Goal: Task Accomplishment & Management: Use online tool/utility

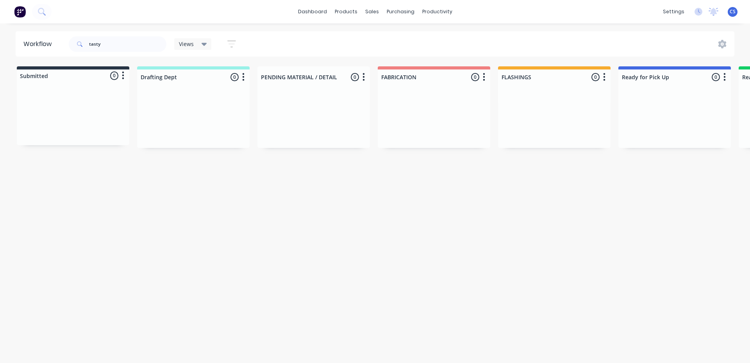
drag, startPoint x: 108, startPoint y: 34, endPoint x: 81, endPoint y: 41, distance: 27.4
click at [81, 41] on div "tasty" at bounding box center [118, 43] width 98 height 23
click at [86, 43] on div "tasty" at bounding box center [118, 44] width 98 height 16
click at [95, 45] on input "tasty" at bounding box center [127, 44] width 77 height 16
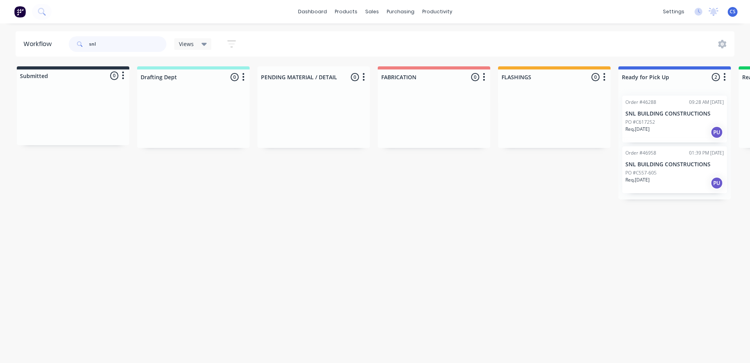
type input "snl"
click at [665, 171] on div "PO #C557-605" at bounding box center [674, 172] width 98 height 7
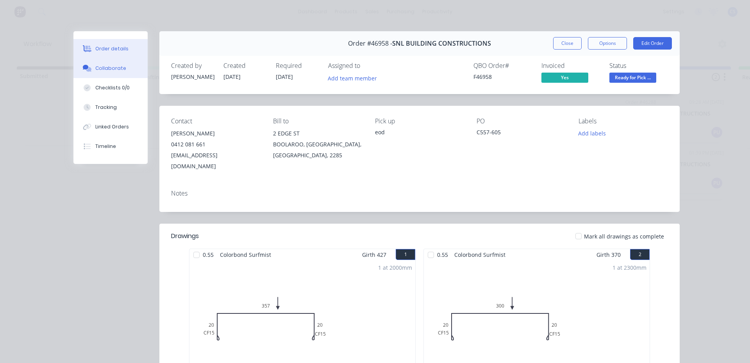
click at [109, 74] on button "Collaborate" at bounding box center [110, 69] width 74 height 20
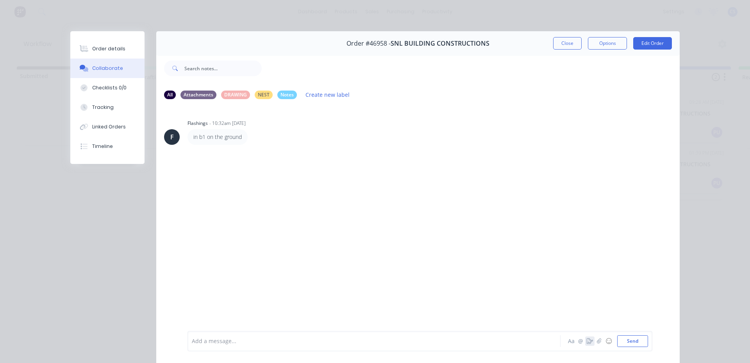
click at [586, 340] on icon "button" at bounding box center [589, 340] width 6 height 5
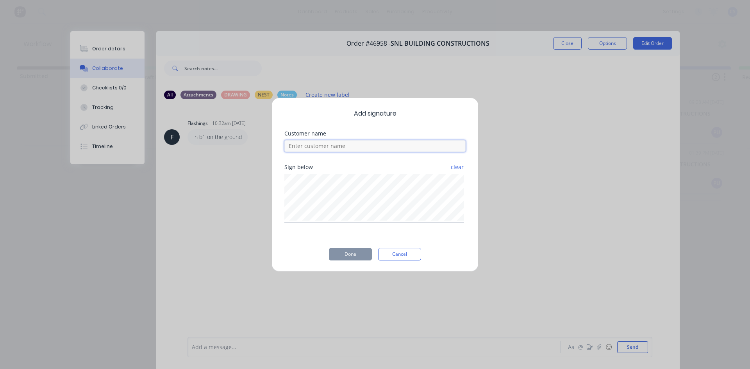
click at [375, 147] on input at bounding box center [374, 146] width 181 height 12
type input "[PERSON_NAME]"
click at [350, 253] on button "Done" at bounding box center [350, 254] width 43 height 12
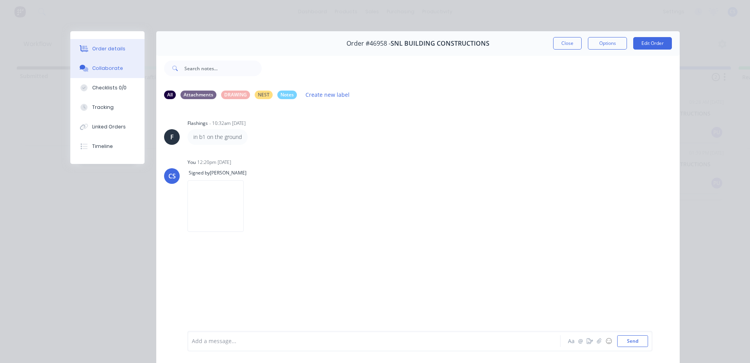
click at [125, 52] on button "Order details" at bounding box center [107, 49] width 74 height 20
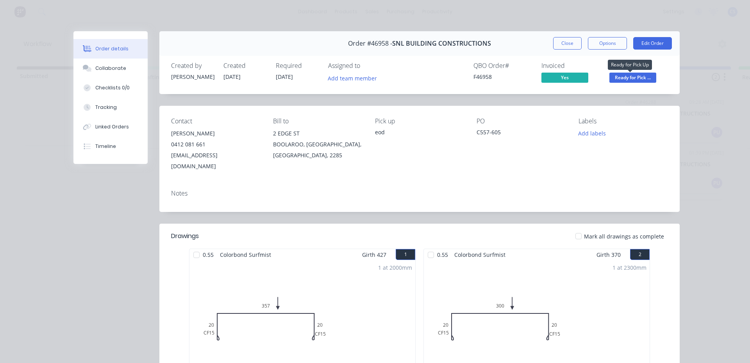
click at [617, 79] on span "Ready for Pick ..." at bounding box center [632, 78] width 47 height 10
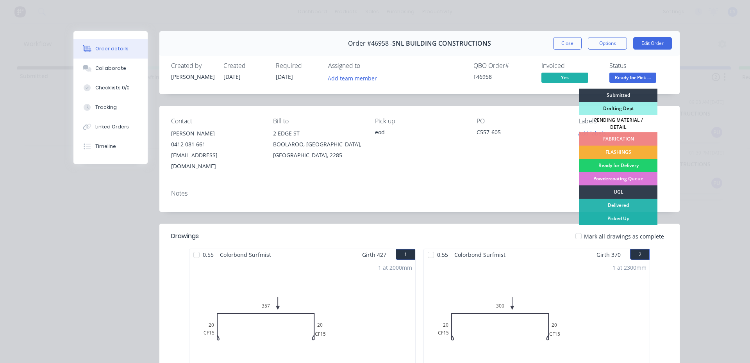
click at [607, 214] on div "Picked Up" at bounding box center [618, 218] width 78 height 13
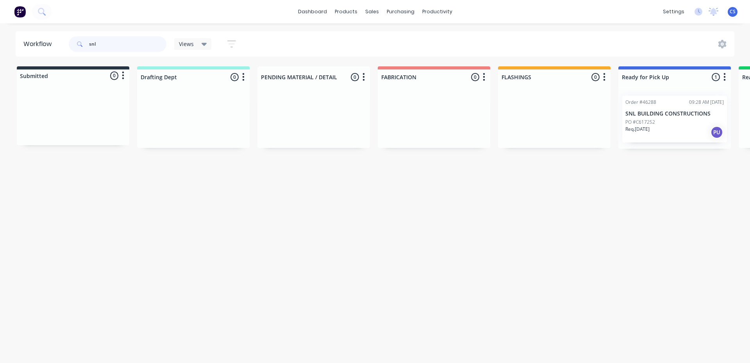
drag, startPoint x: 89, startPoint y: 39, endPoint x: 84, endPoint y: 37, distance: 5.4
click at [84, 37] on div "snl" at bounding box center [118, 44] width 98 height 16
type input "walk"
click at [692, 187] on div "Req. [DATE] PU" at bounding box center [674, 182] width 98 height 13
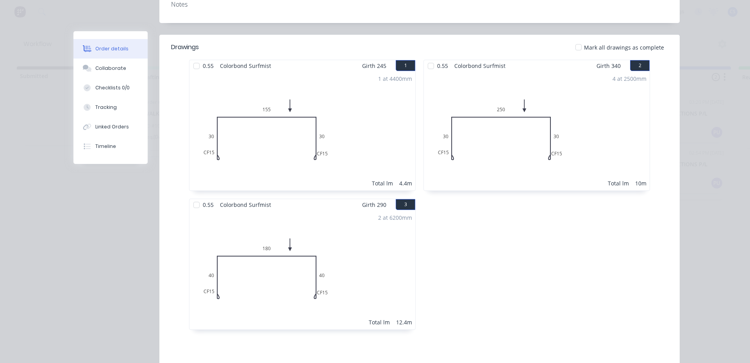
scroll to position [193, 0]
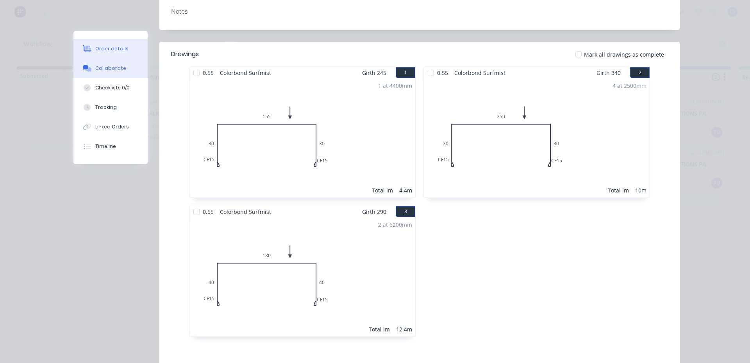
click at [95, 68] on div "Collaborate" at bounding box center [110, 68] width 31 height 7
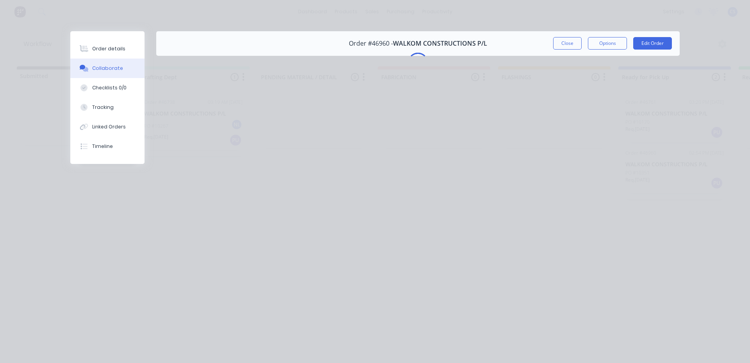
scroll to position [0, 0]
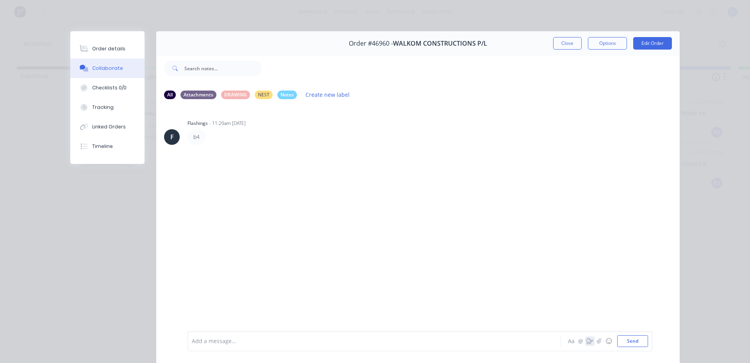
click at [586, 342] on icon "button" at bounding box center [589, 340] width 6 height 5
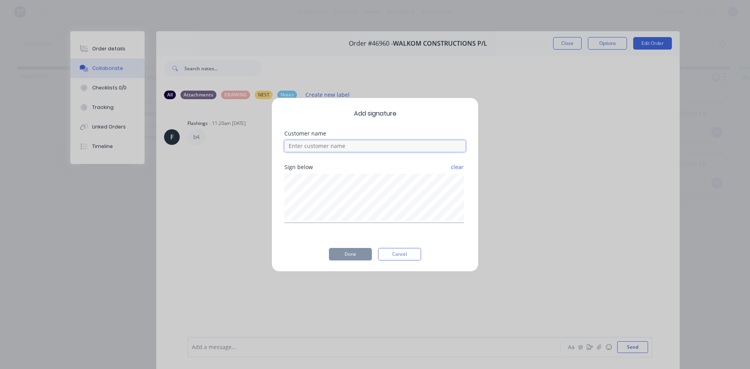
click at [324, 142] on input at bounding box center [374, 146] width 181 height 12
type input "[PERSON_NAME]"
click at [353, 253] on button "Done" at bounding box center [350, 254] width 43 height 12
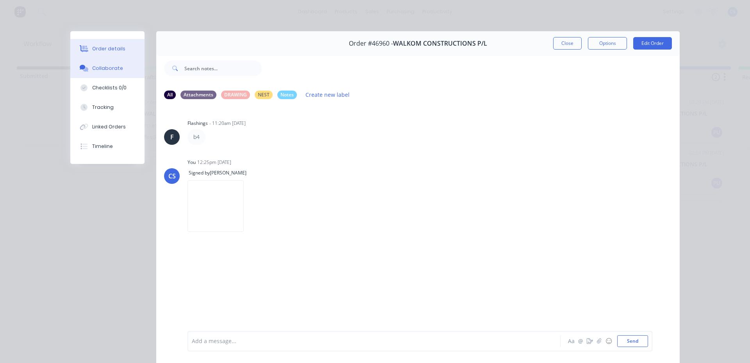
click at [112, 52] on div "Order details" at bounding box center [108, 48] width 33 height 7
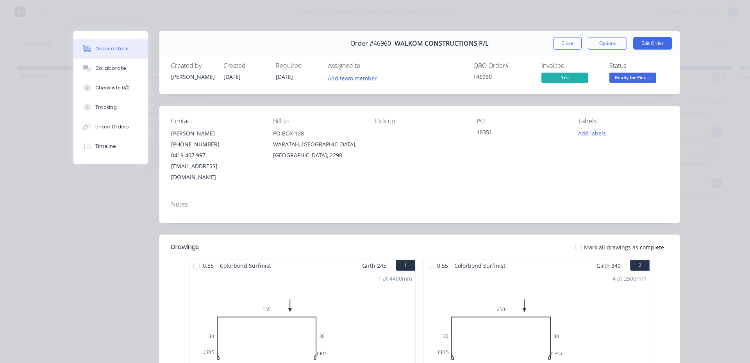
click at [635, 77] on span "Ready for Pick ..." at bounding box center [632, 78] width 47 height 10
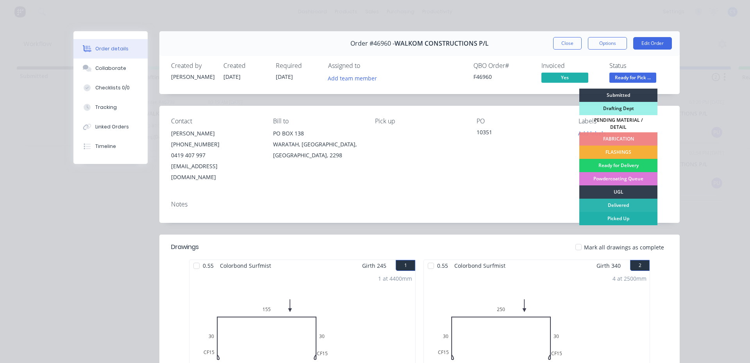
click at [622, 214] on div "Picked Up" at bounding box center [618, 218] width 78 height 13
